Goal: Check status: Check status

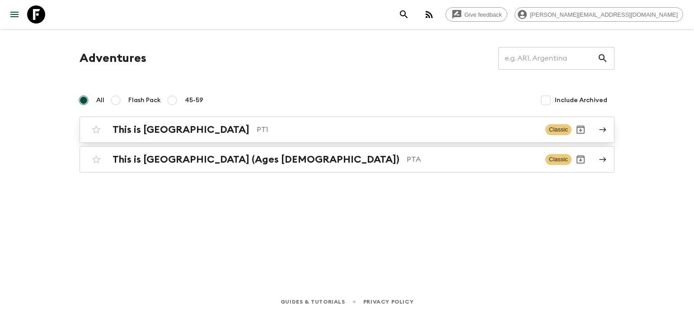
click at [284, 127] on p "PT1" at bounding box center [398, 129] width 282 height 11
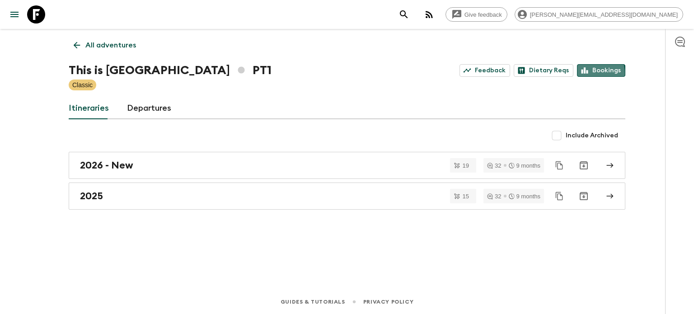
click at [584, 74] on icon at bounding box center [585, 70] width 8 height 8
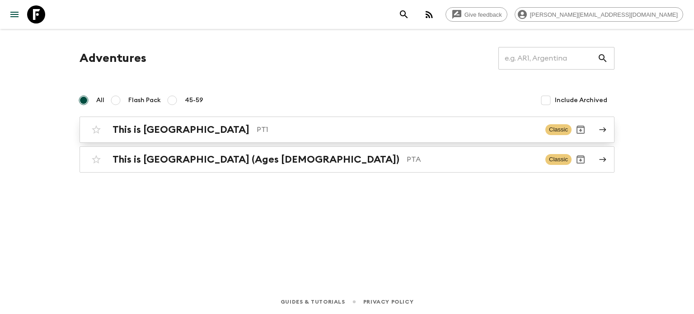
click at [290, 124] on p "PT1" at bounding box center [398, 129] width 282 height 11
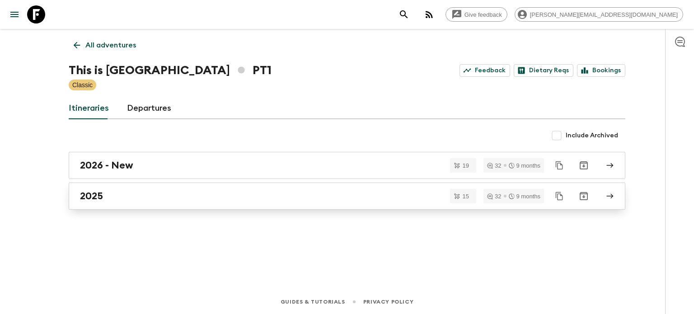
click at [267, 192] on div "2025" at bounding box center [338, 196] width 517 height 12
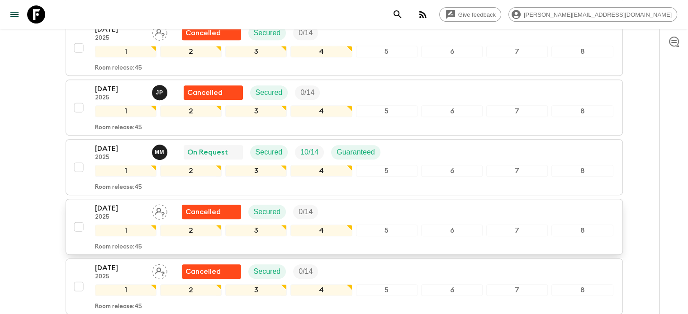
scroll to position [407, 0]
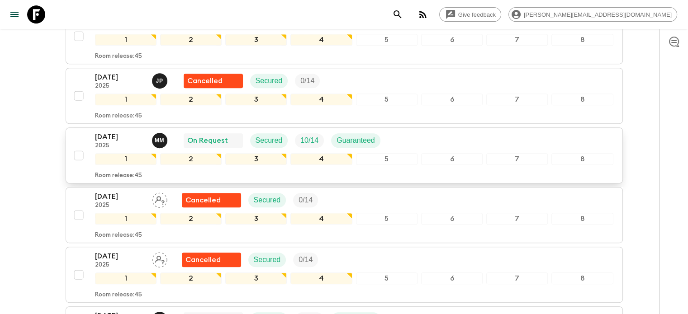
click at [413, 146] on div "[DATE] 2025 M M On Request Secured 10 / 14 Guaranteed" at bounding box center [354, 141] width 518 height 18
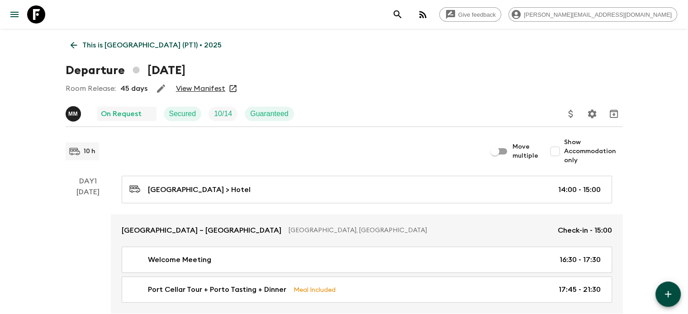
click at [204, 90] on link "View Manifest" at bounding box center [200, 88] width 49 height 9
